Goal: Task Accomplishment & Management: Manage account settings

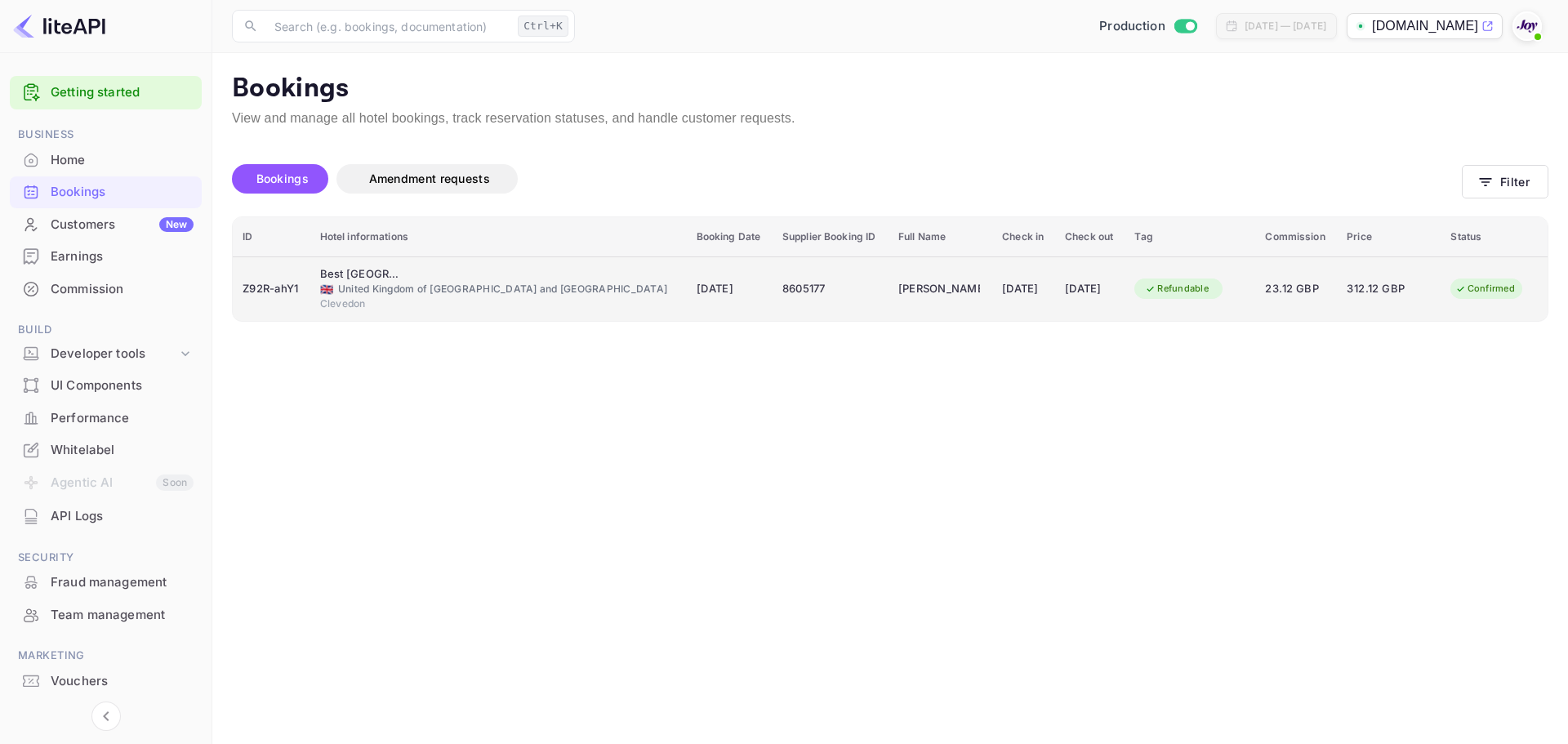
click at [288, 291] on div "Z92R-ahY1" at bounding box center [271, 289] width 58 height 26
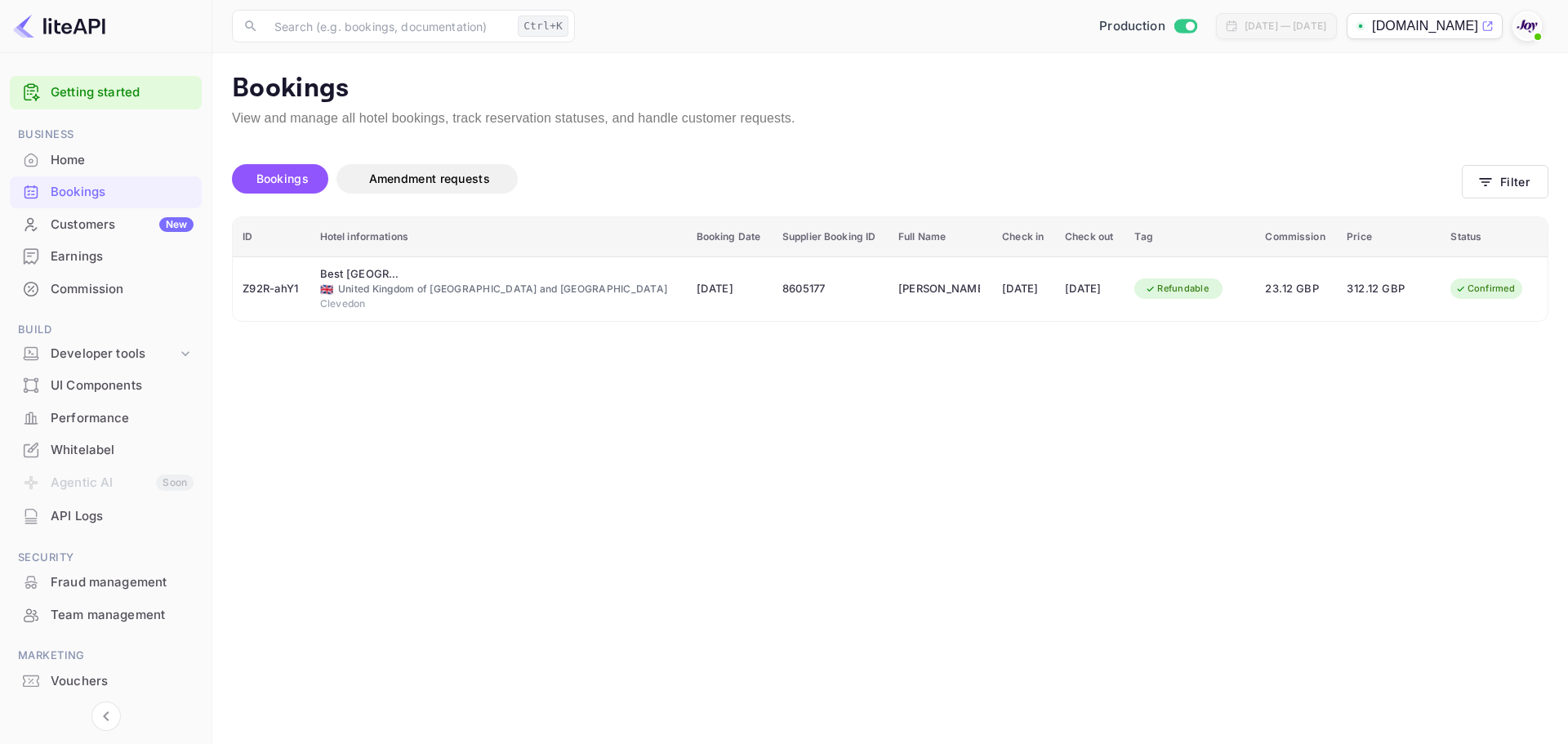
scroll to position [362, 0]
drag, startPoint x: 455, startPoint y: 449, endPoint x: 432, endPoint y: 150, distance: 299.9
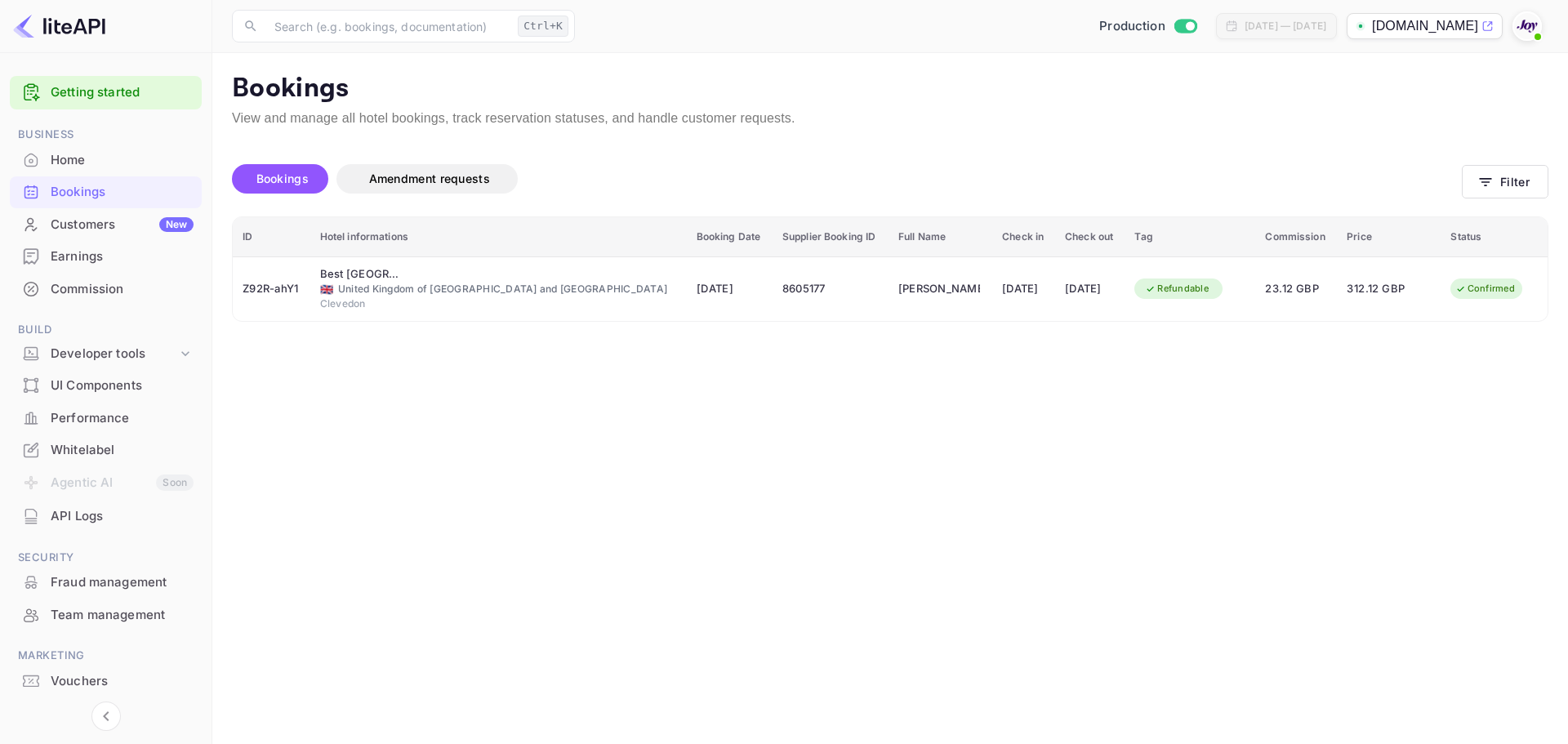
click at [455, 440] on div at bounding box center [784, 372] width 1568 height 744
click at [1513, 179] on button "Filter" at bounding box center [1505, 182] width 86 height 33
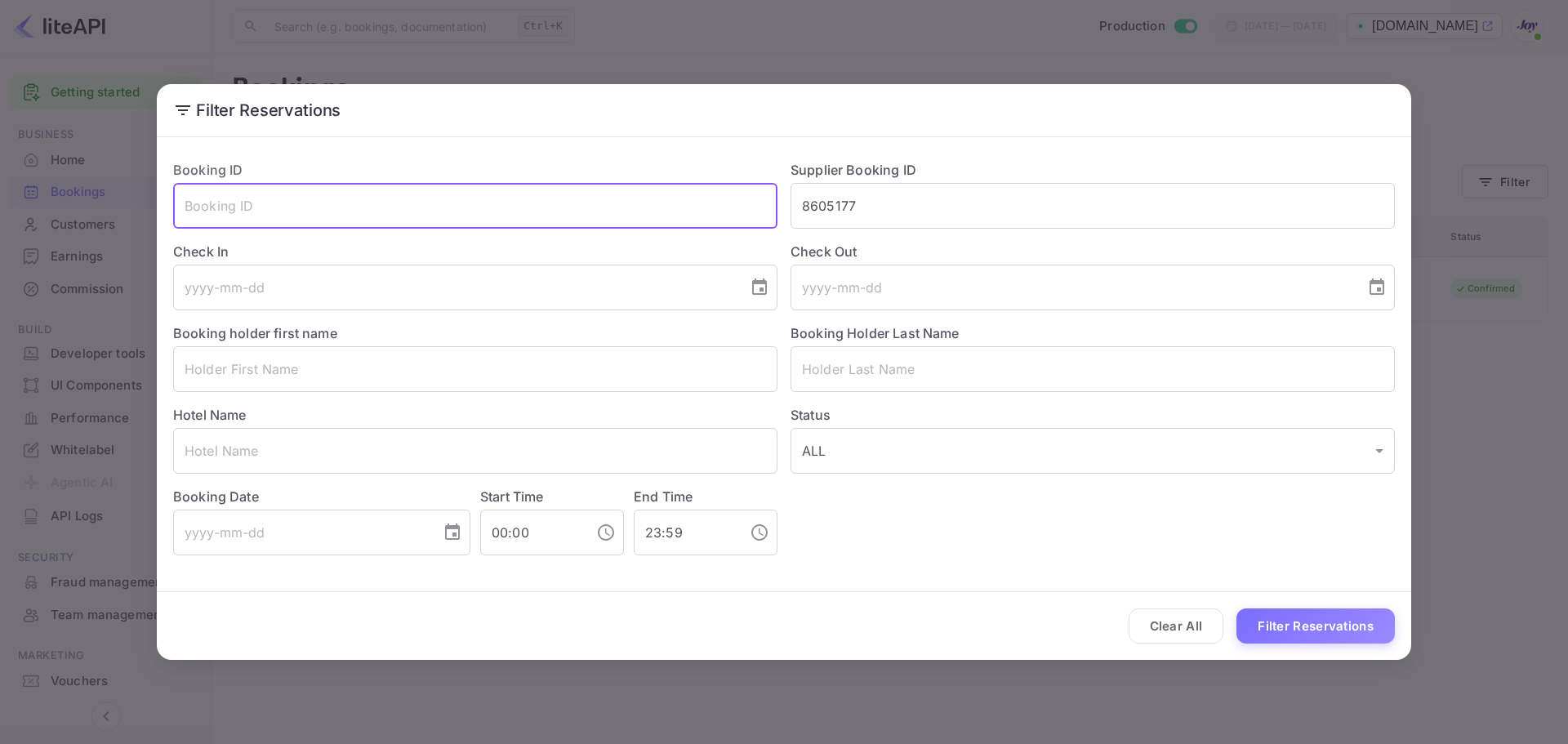
drag, startPoint x: 256, startPoint y: 207, endPoint x: 308, endPoint y: 242, distance: 62.7
click at [256, 206] on input "text" at bounding box center [475, 206] width 605 height 46
paste input "INV-7676175"
type input "INV-7676175"
click at [1303, 629] on button "Filter Reservations" at bounding box center [1316, 626] width 159 height 35
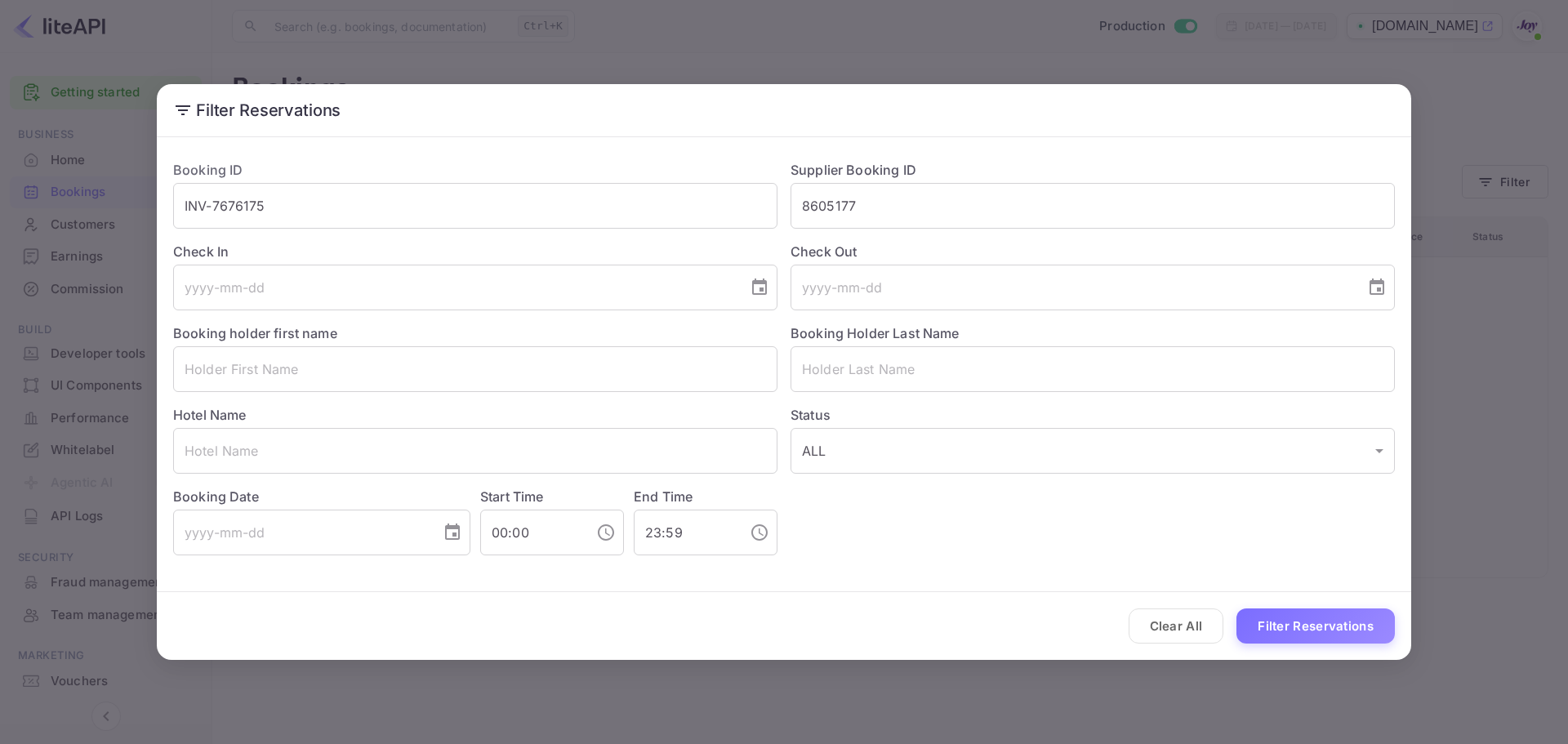
drag, startPoint x: 1185, startPoint y: 629, endPoint x: 1072, endPoint y: 418, distance: 239.4
click at [1186, 624] on button "Clear All" at bounding box center [1177, 626] width 95 height 35
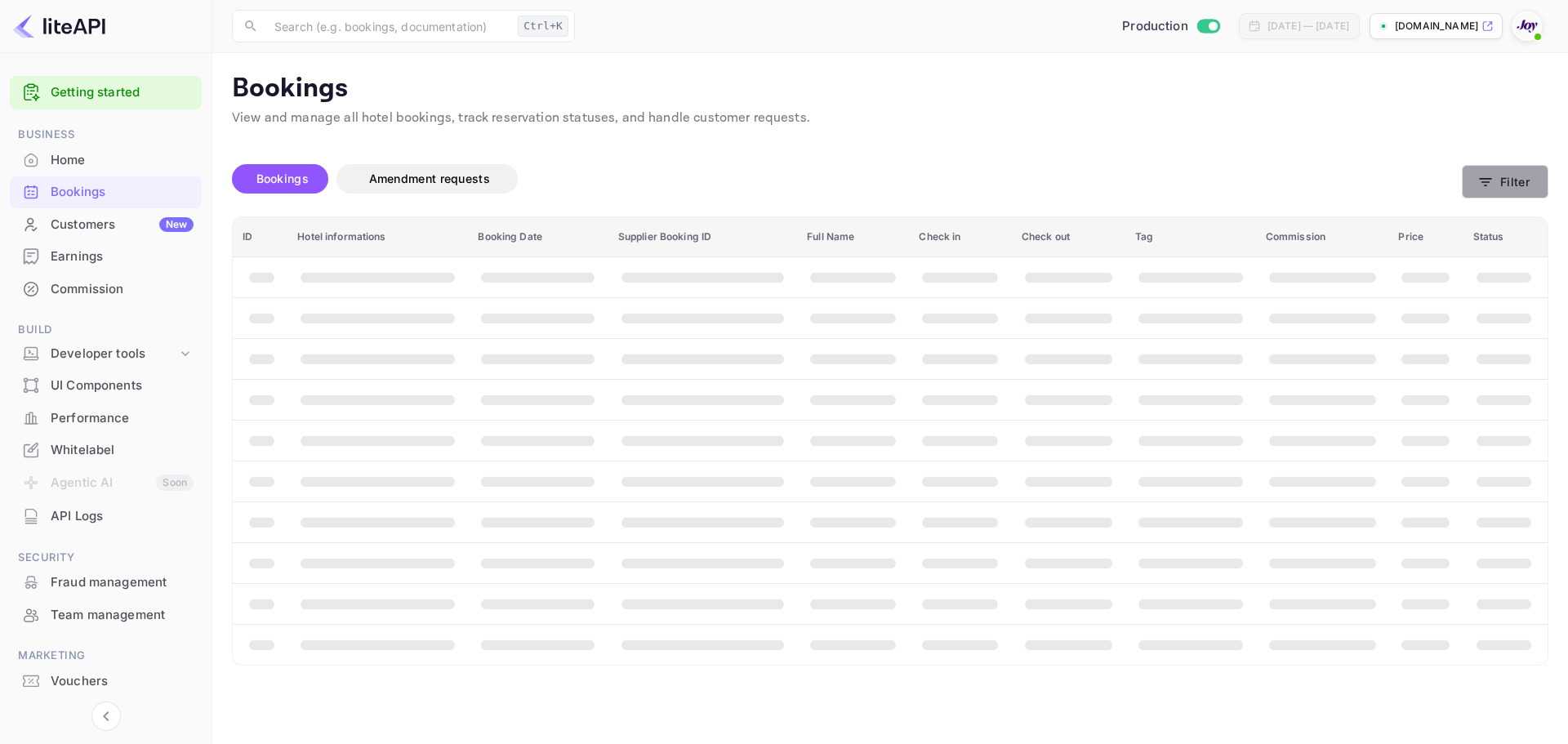
click at [1530, 181] on button "Filter" at bounding box center [1505, 182] width 86 height 33
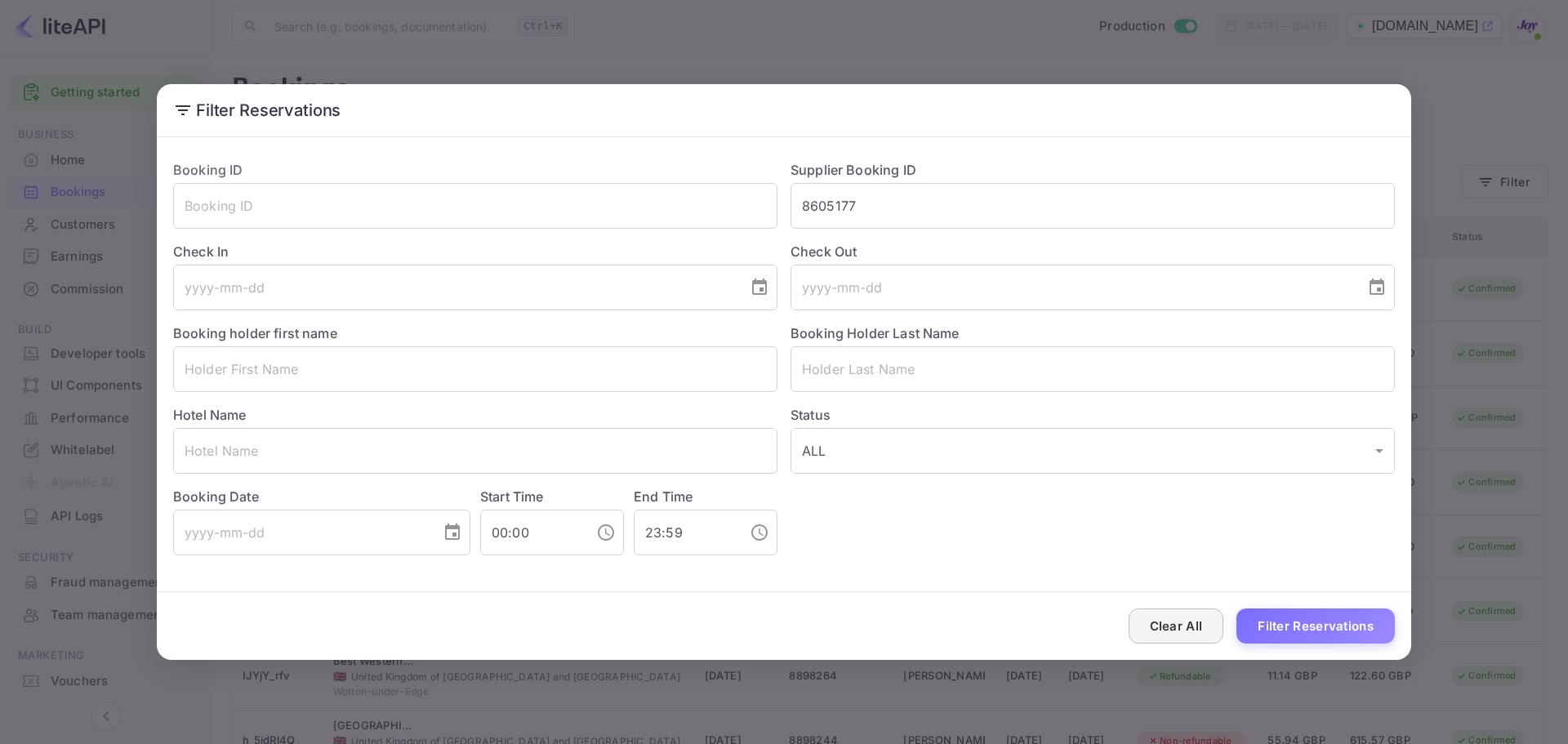
click at [1176, 621] on button "Clear All" at bounding box center [1177, 626] width 95 height 35
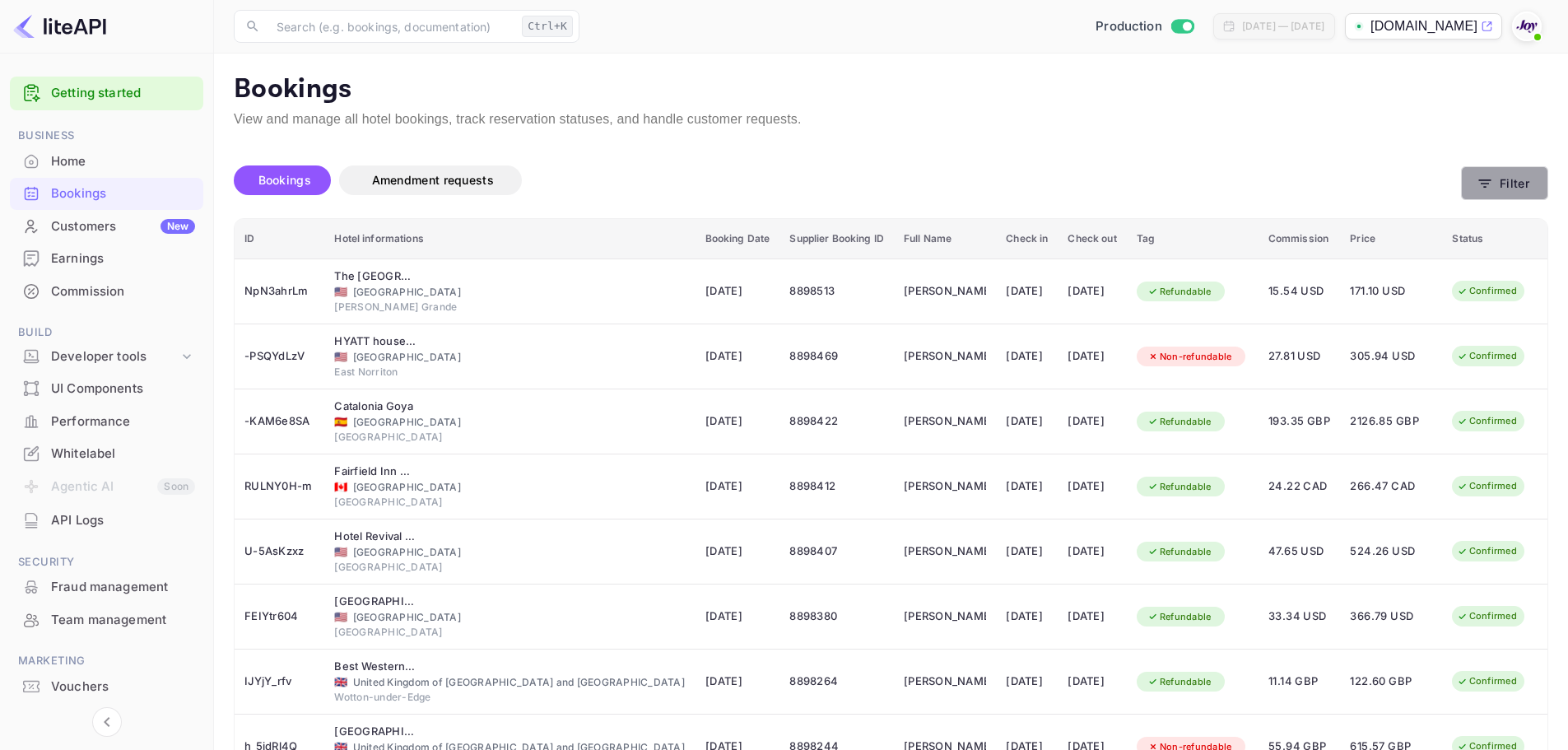
click at [1537, 187] on button "Filter" at bounding box center [1505, 183] width 87 height 34
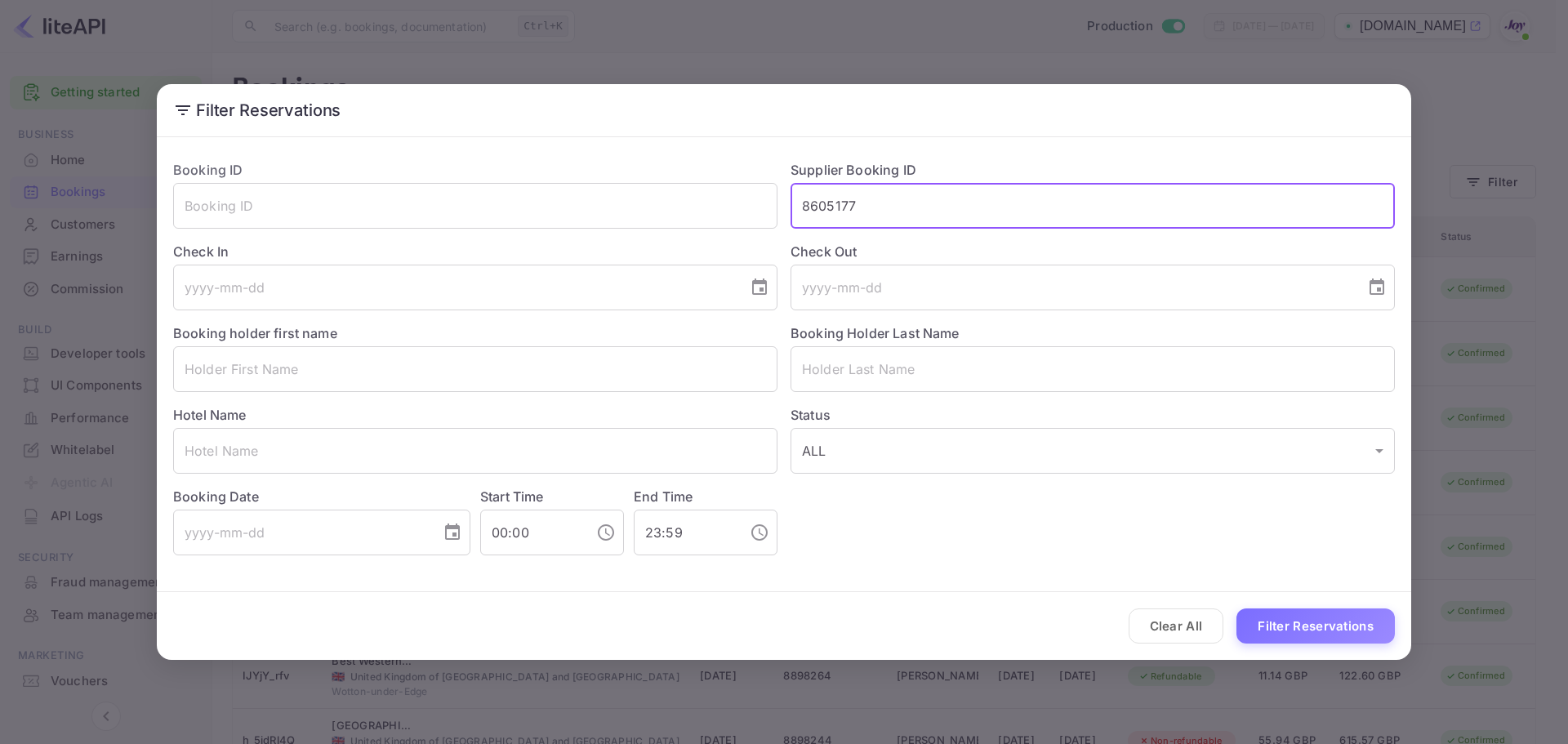
click at [873, 209] on input "8605177" at bounding box center [1093, 206] width 605 height 46
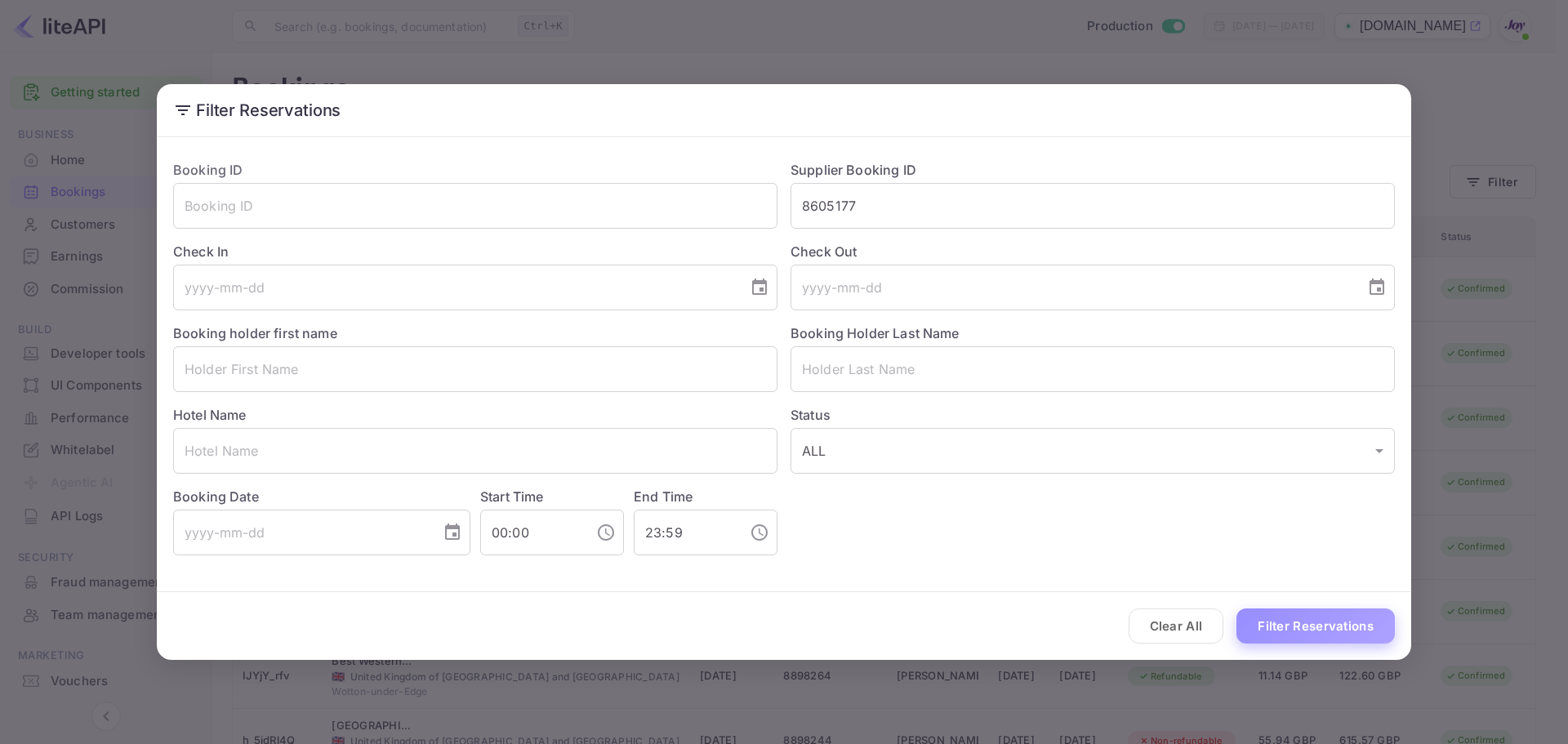
click at [1298, 627] on button "Filter Reservations" at bounding box center [1316, 626] width 159 height 35
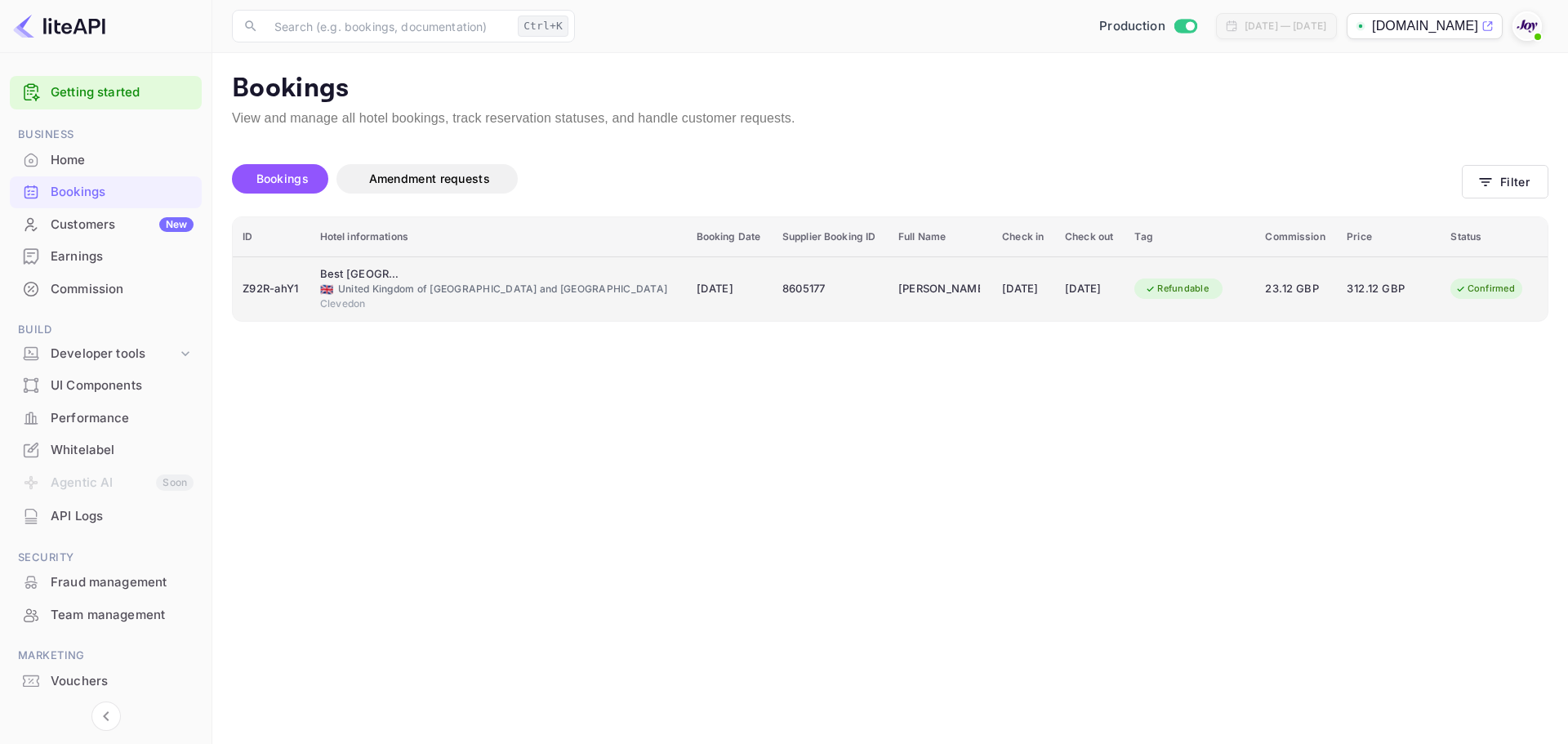
click at [271, 282] on div "Z92R-ahY1" at bounding box center [271, 289] width 58 height 26
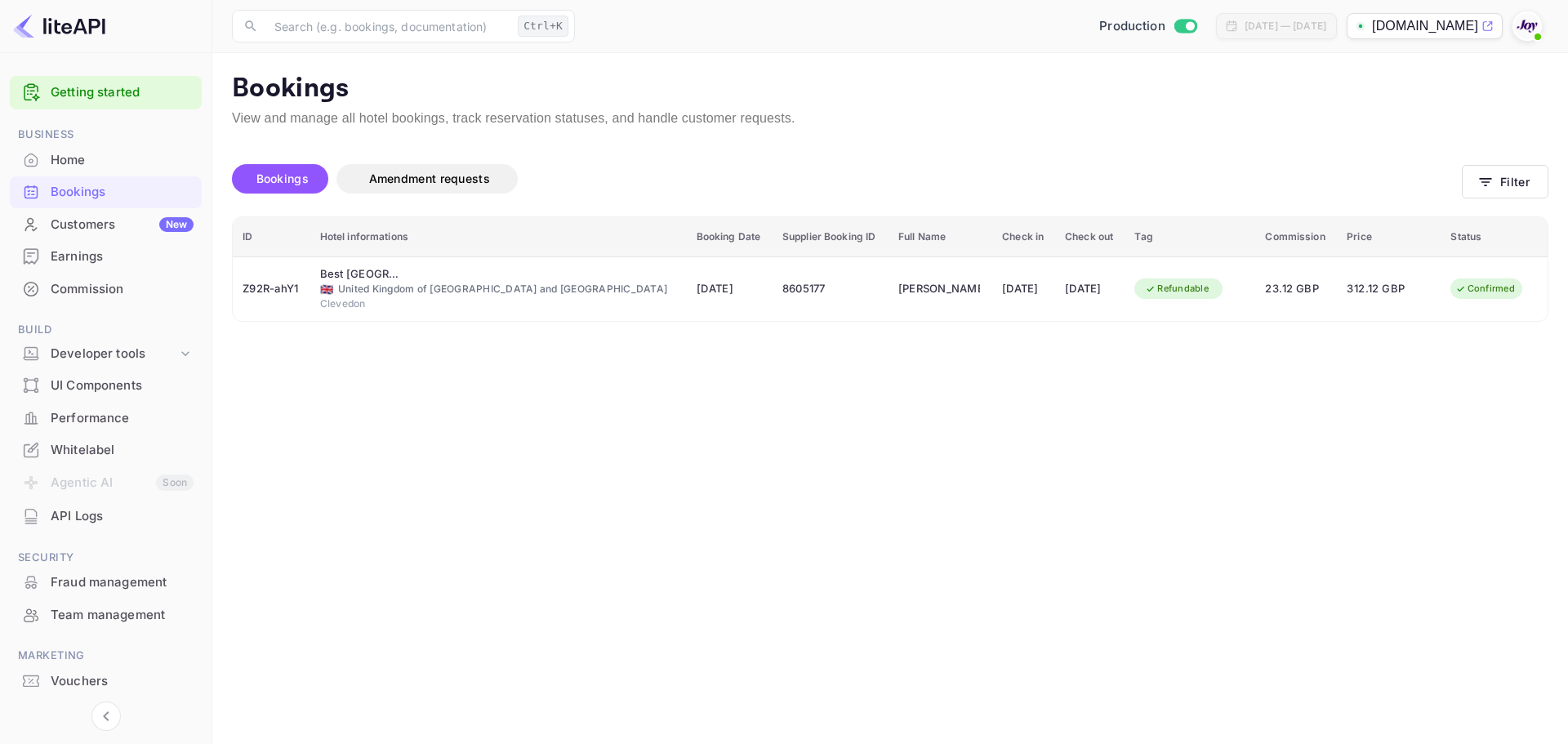
scroll to position [362, 0]
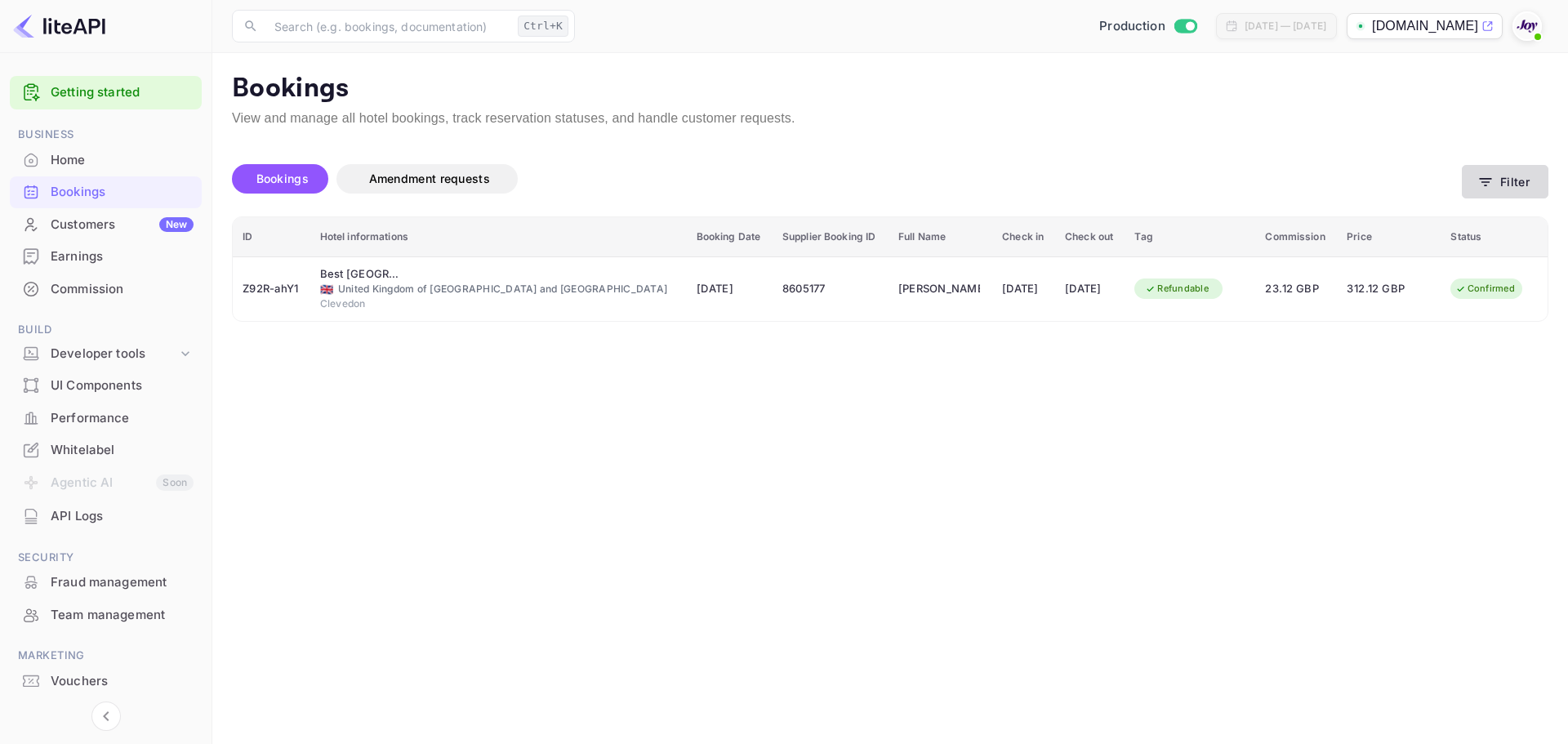
click at [1532, 182] on button "Filter" at bounding box center [1505, 182] width 86 height 33
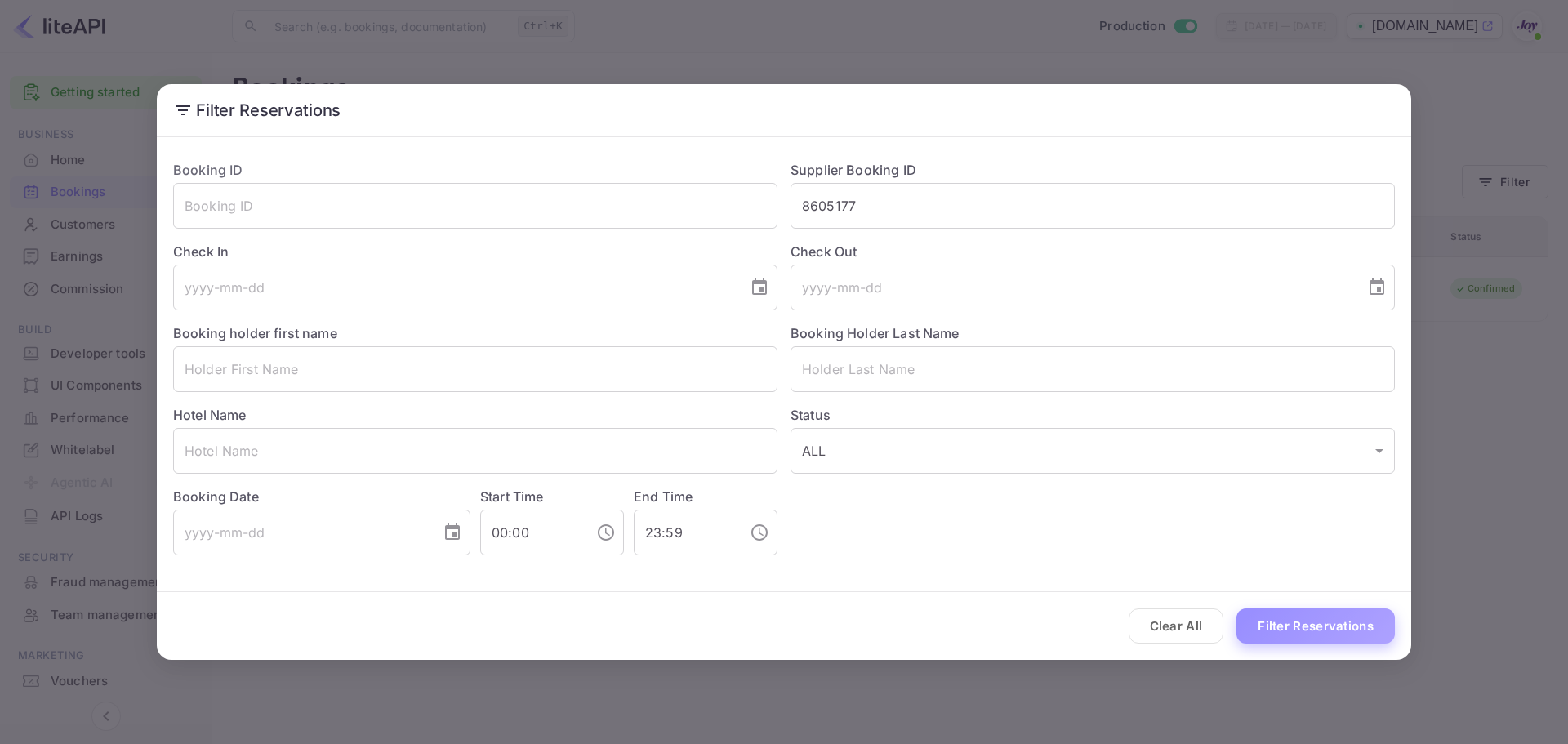
click at [1254, 626] on button "Filter Reservations" at bounding box center [1316, 626] width 159 height 35
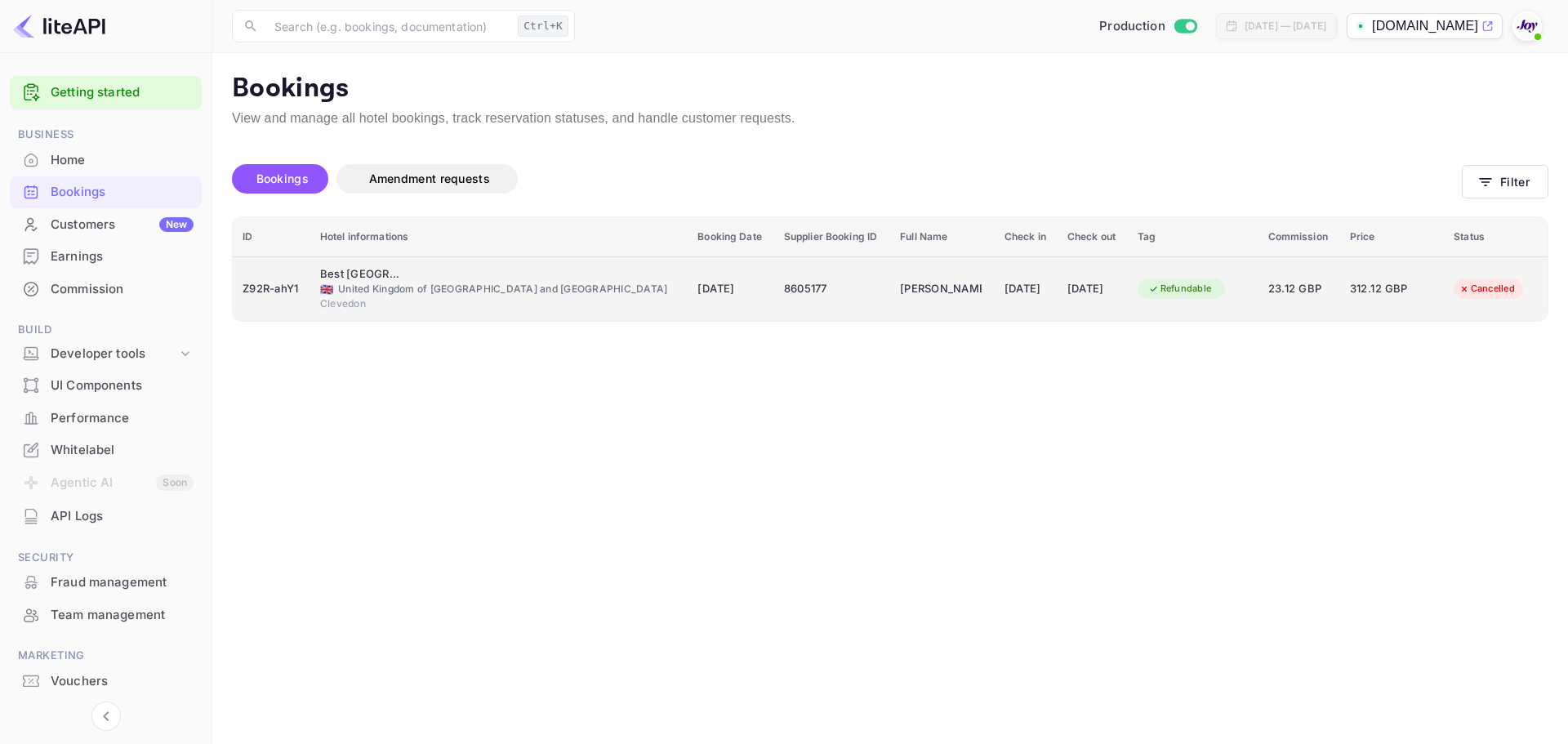
click at [286, 285] on div "Z92R-ahY1" at bounding box center [271, 289] width 58 height 26
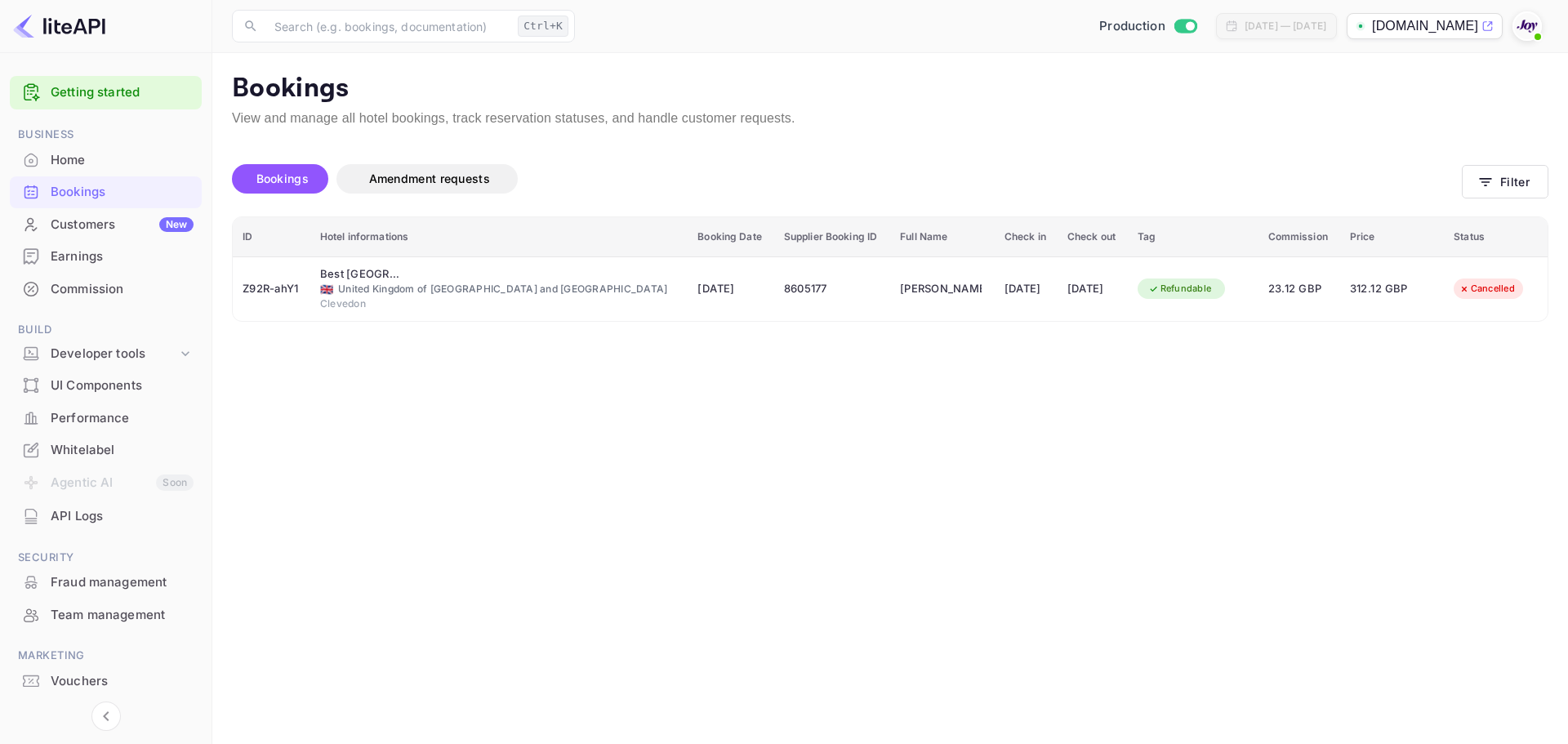
drag, startPoint x: 885, startPoint y: 376, endPoint x: 990, endPoint y: 371, distance: 105.1
copy div "[PERSON_NAME]"
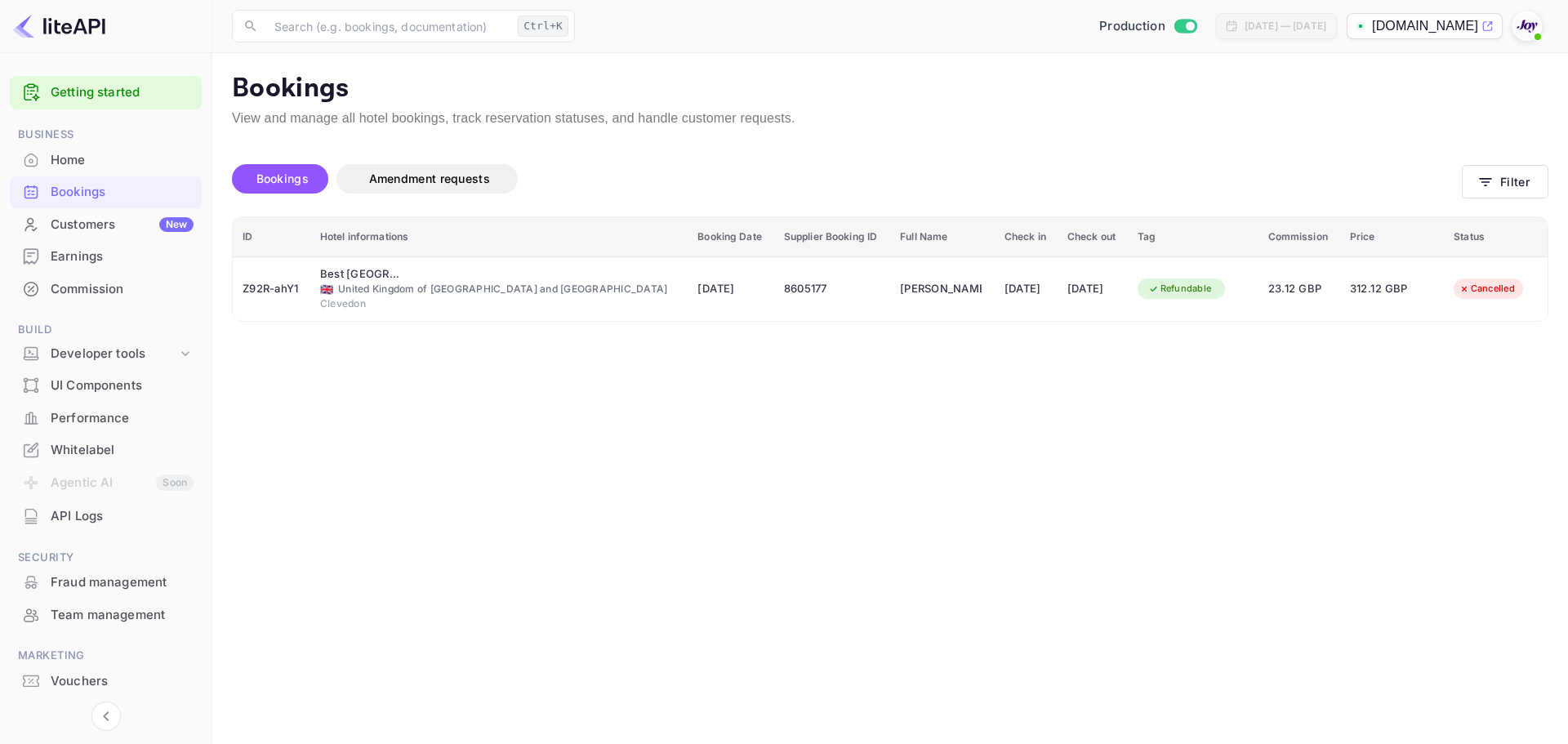
copy div "Z92R-ahY1"
